Goal: Find specific page/section: Find specific page/section

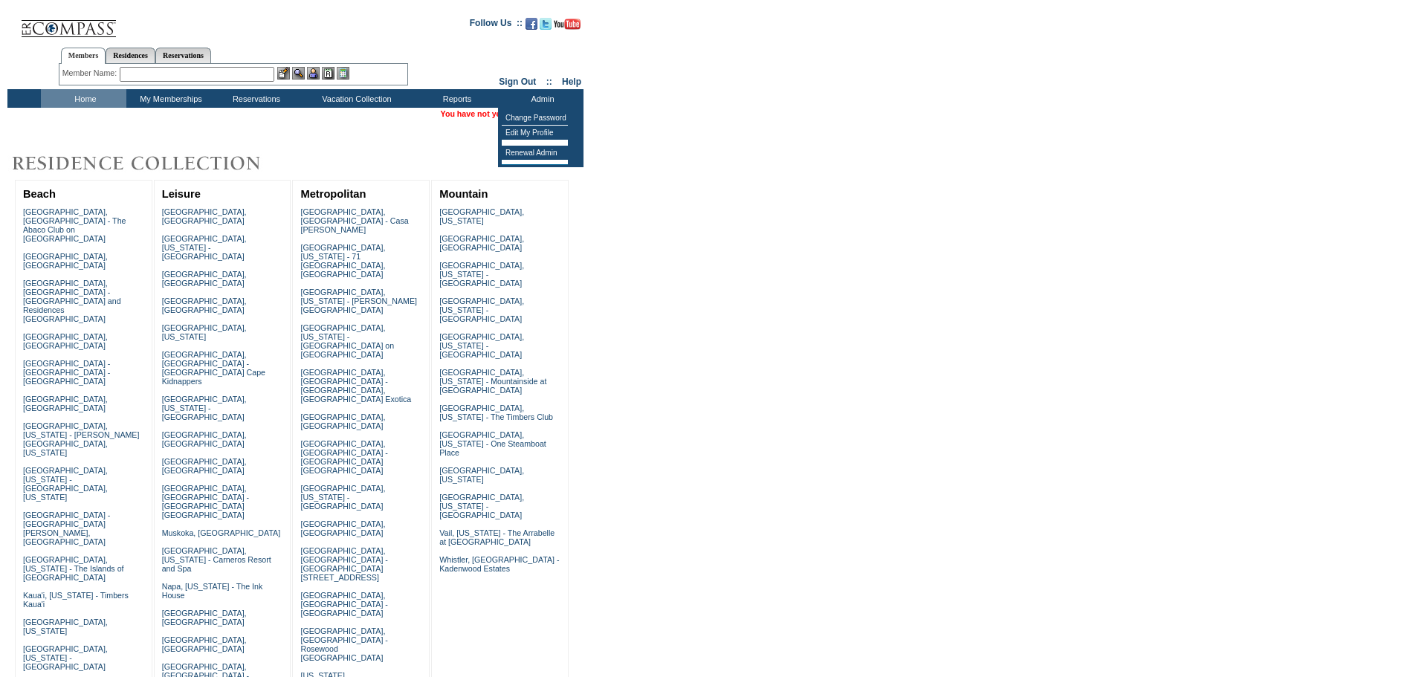
click at [65, 33] on img at bounding box center [68, 22] width 97 height 30
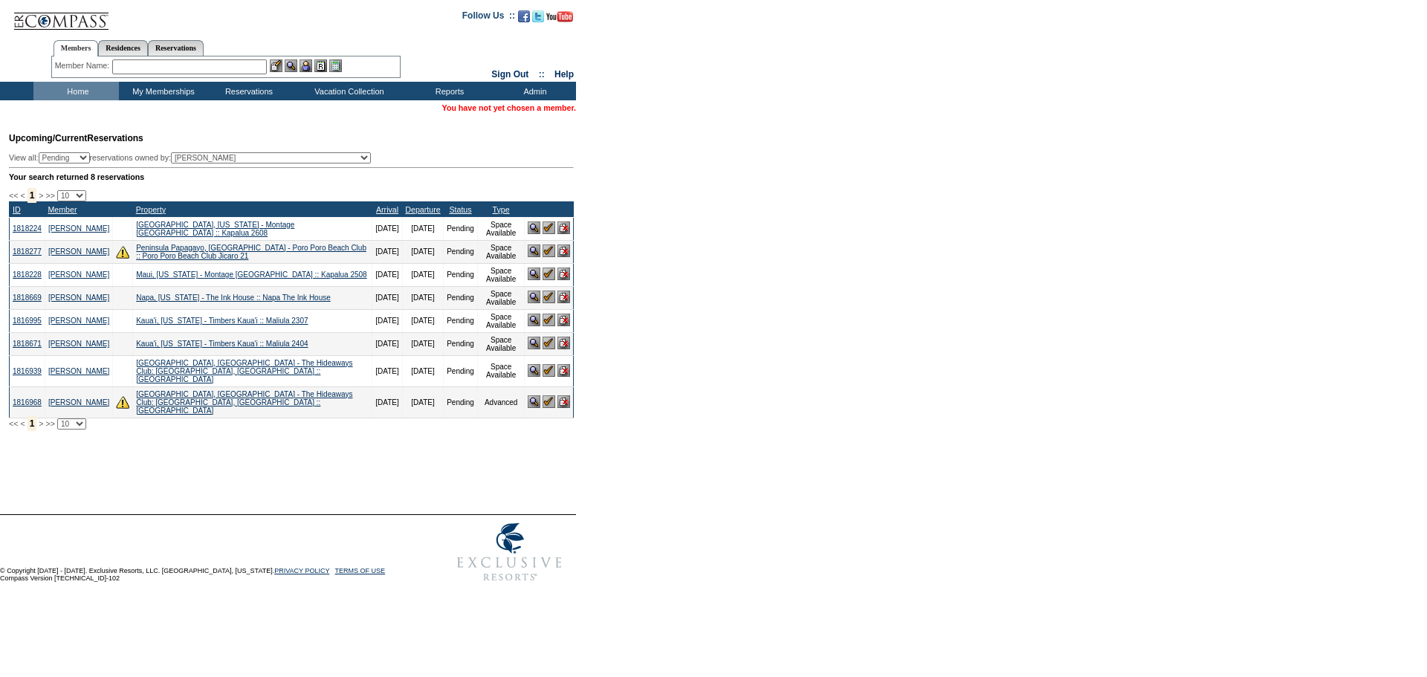
click at [547, 377] on img at bounding box center [549, 370] width 13 height 13
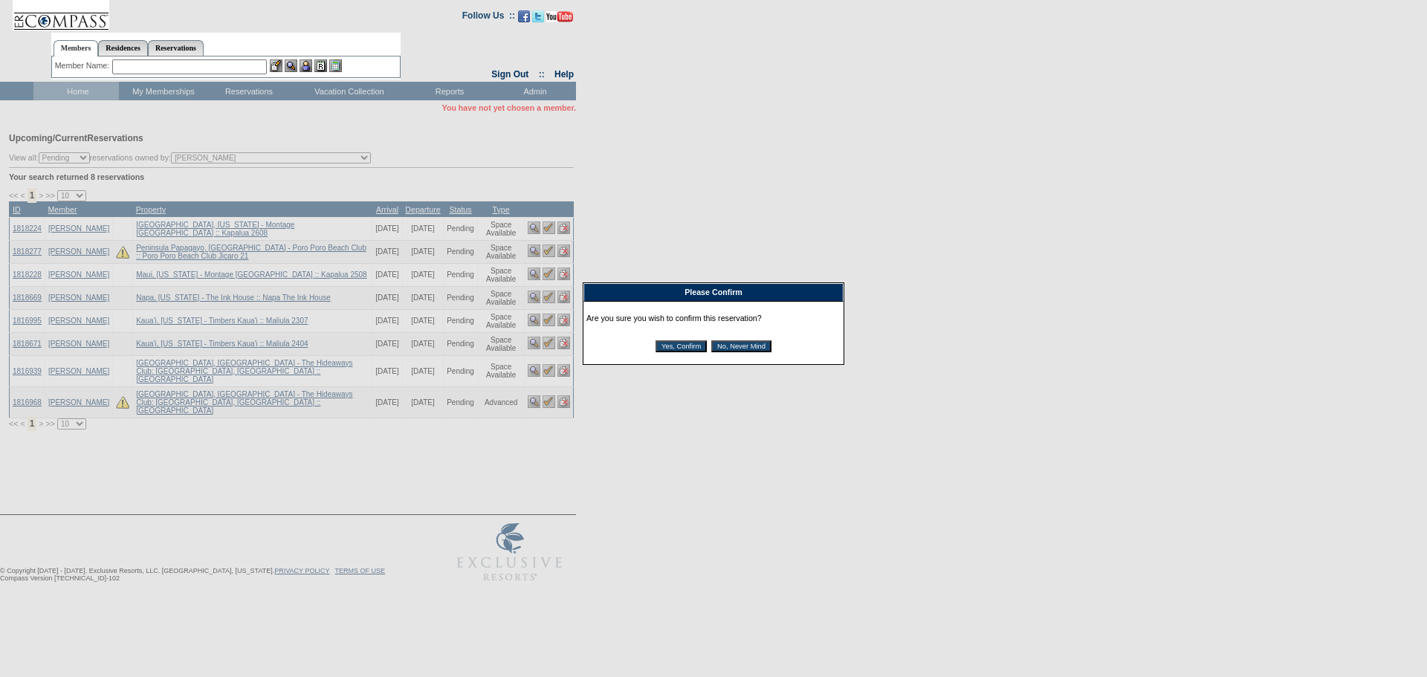
click at [674, 349] on input "Yes, Confirm" at bounding box center [681, 346] width 51 height 12
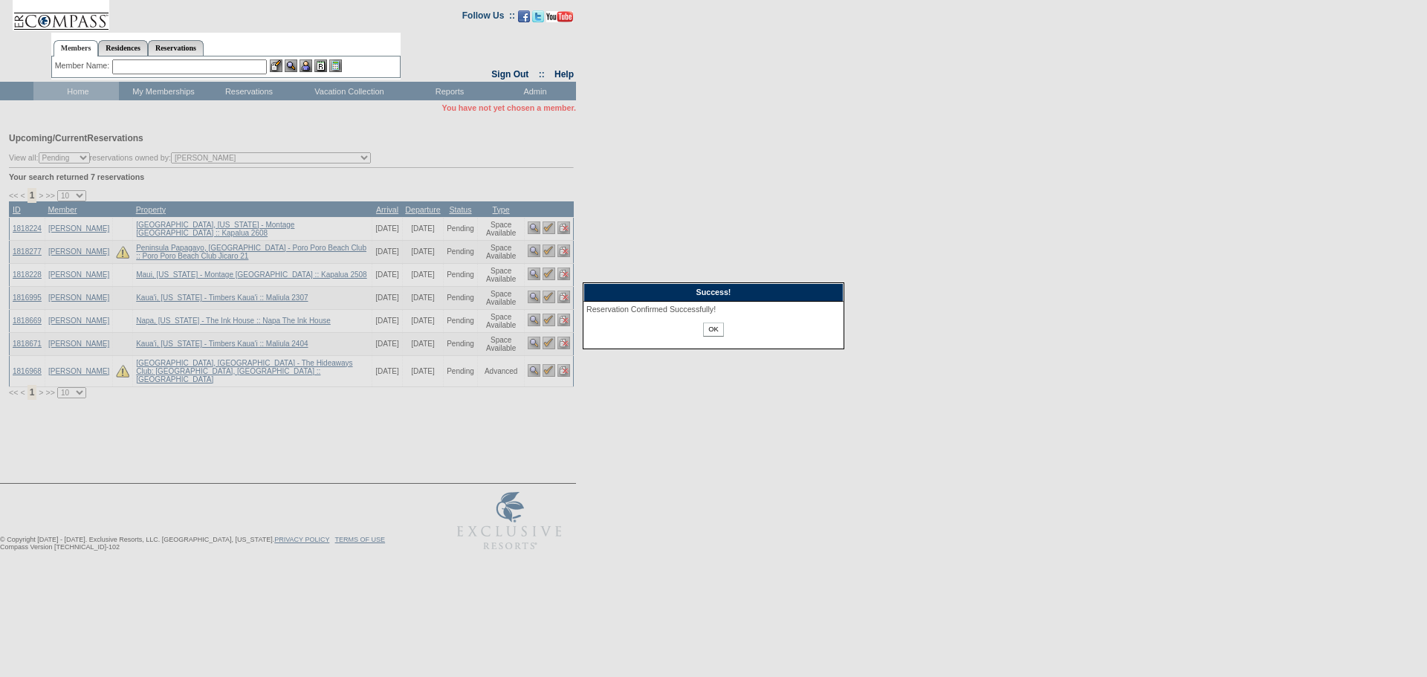
click at [705, 330] on input "OK" at bounding box center [713, 330] width 20 height 14
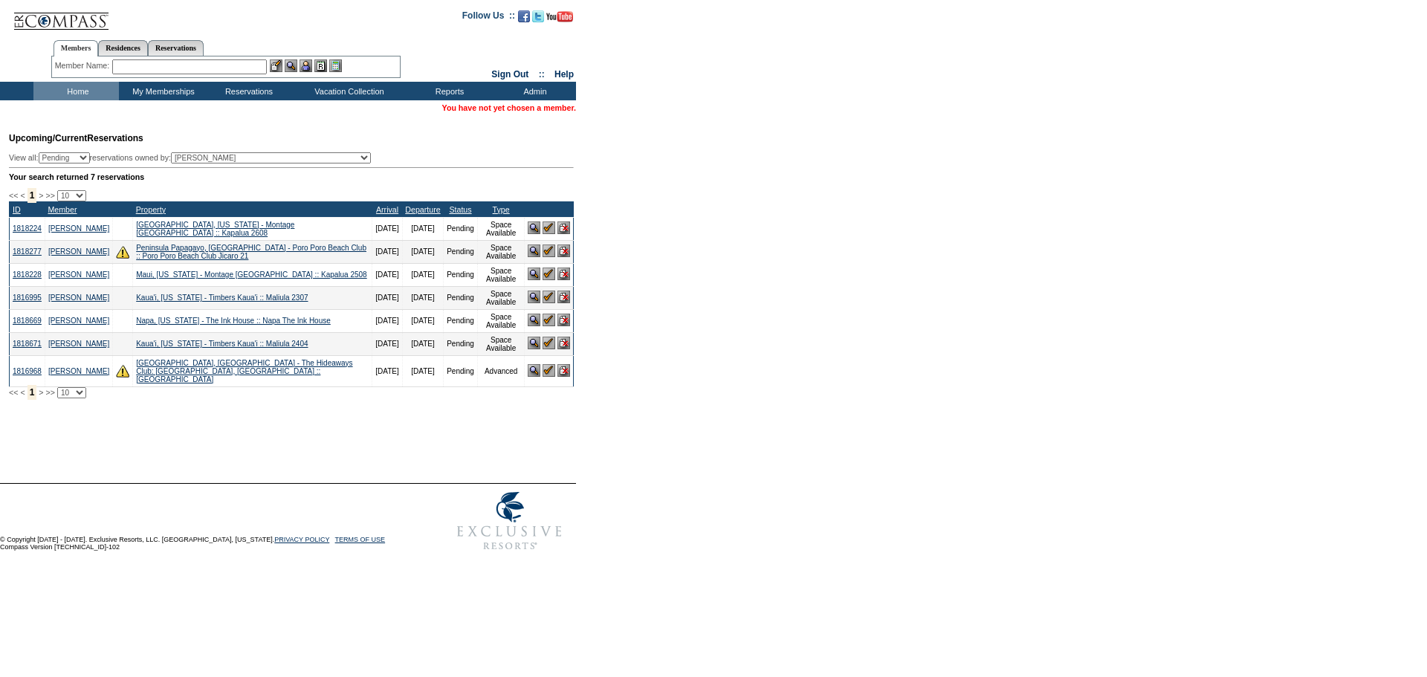
click at [703, 328] on form "Follow Us ::" at bounding box center [713, 279] width 1427 height 558
